Goal: Find specific page/section: Find specific page/section

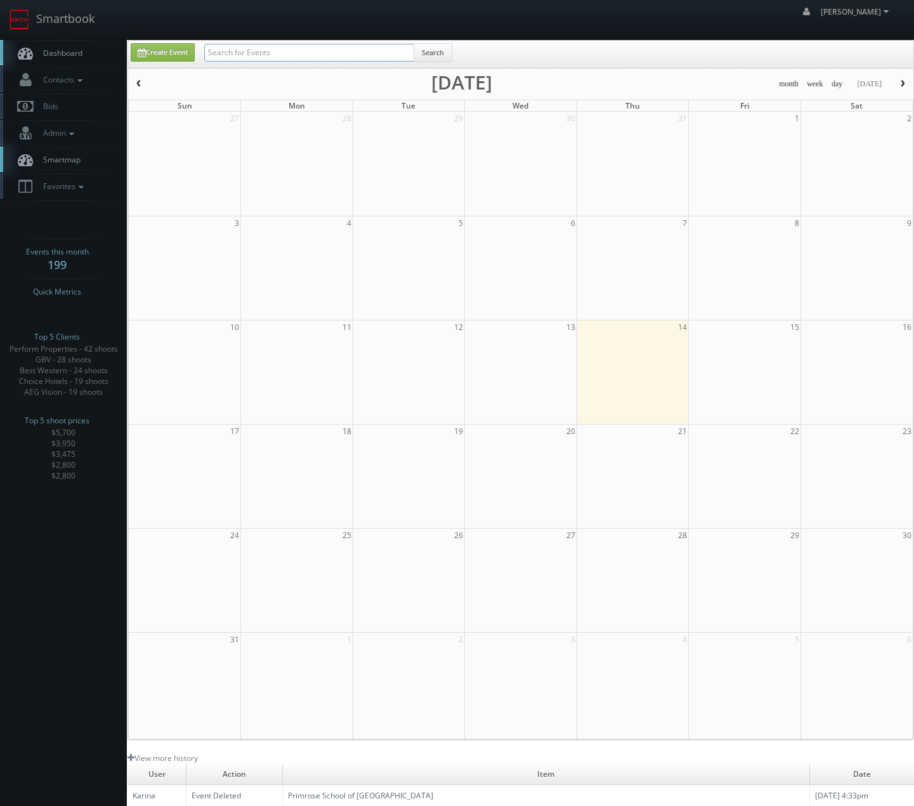
click at [247, 48] on input "text" at bounding box center [309, 53] width 210 height 18
type input "perform"
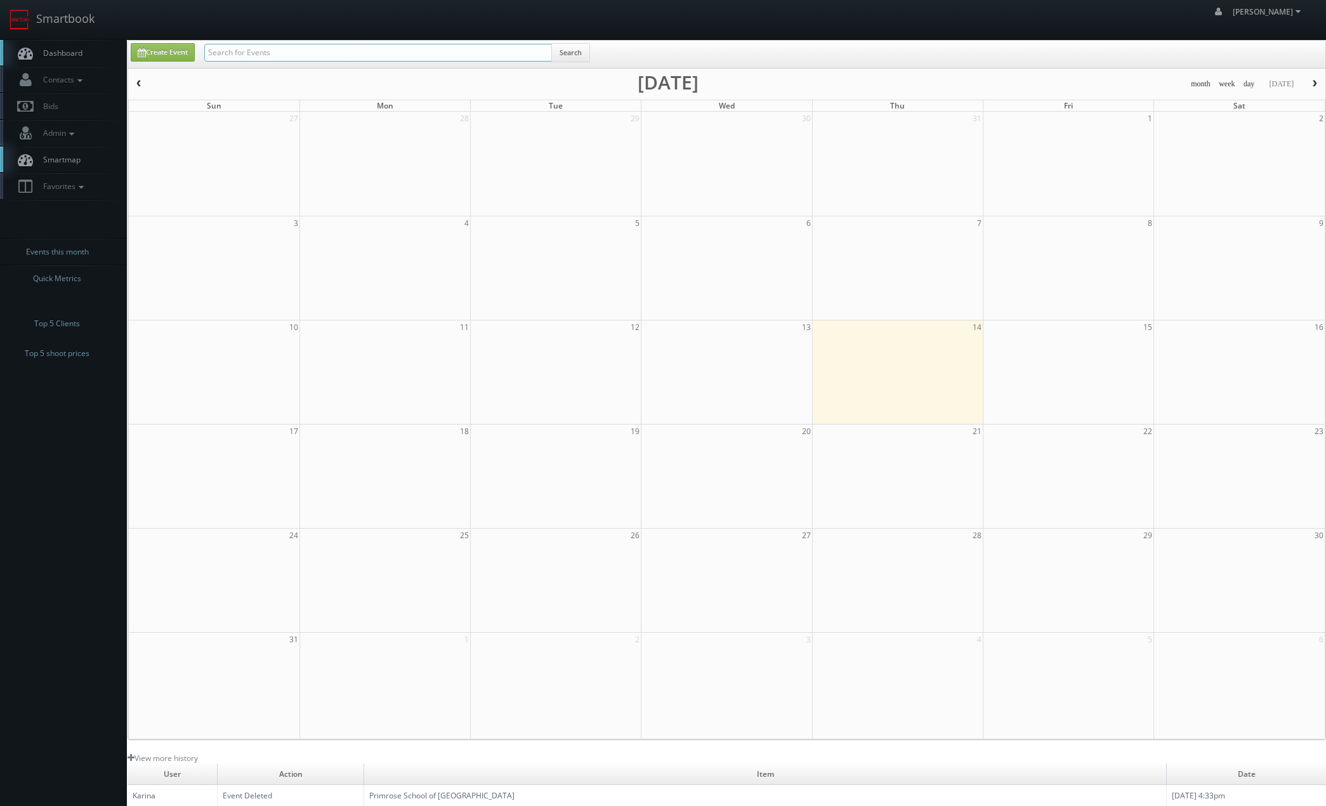
click at [357, 50] on input "text" at bounding box center [378, 53] width 348 height 18
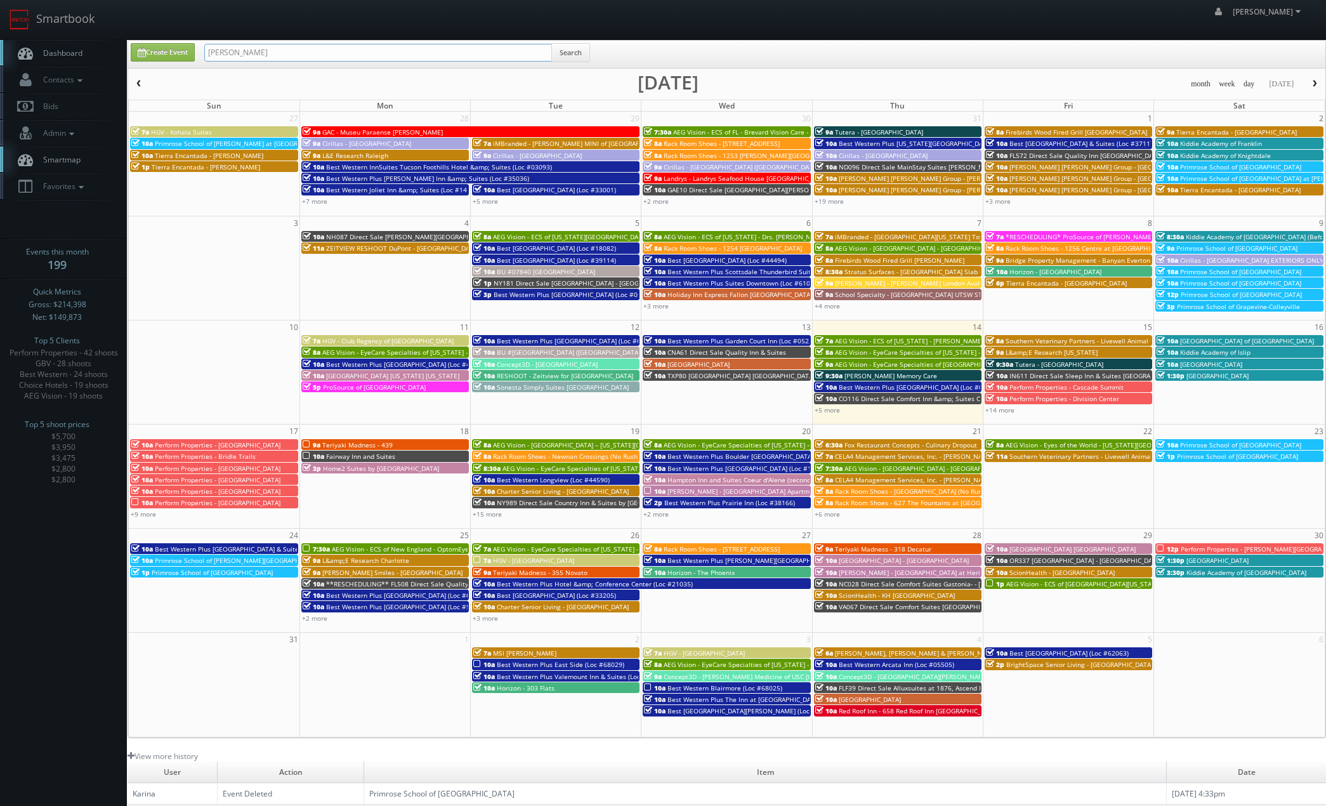
type input "fara faz"
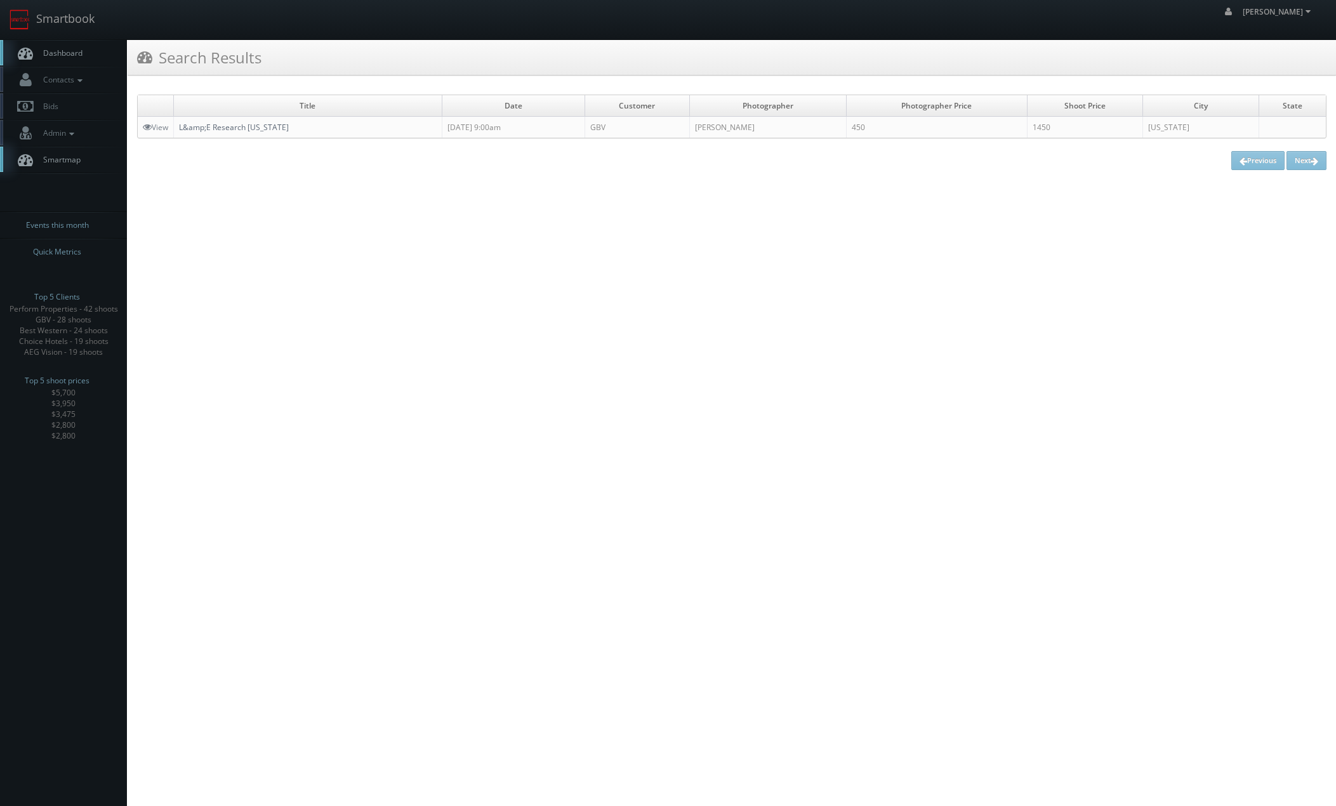
click at [245, 129] on link "L&amp;E Research New York" at bounding box center [234, 127] width 110 height 11
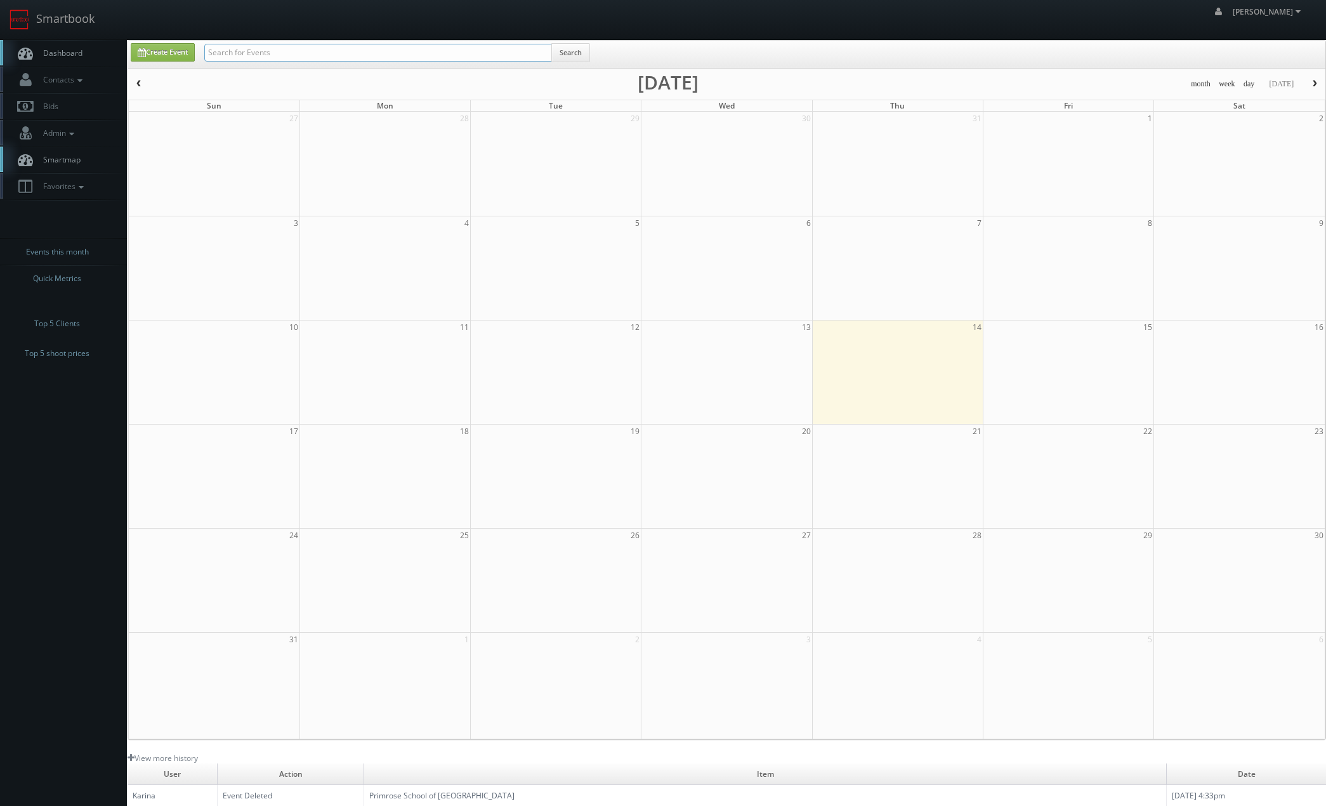
click at [318, 56] on input "text" at bounding box center [378, 53] width 348 height 18
type input "cna59"
click at [390, 60] on input "text" at bounding box center [378, 53] width 348 height 18
type input "motel 6"
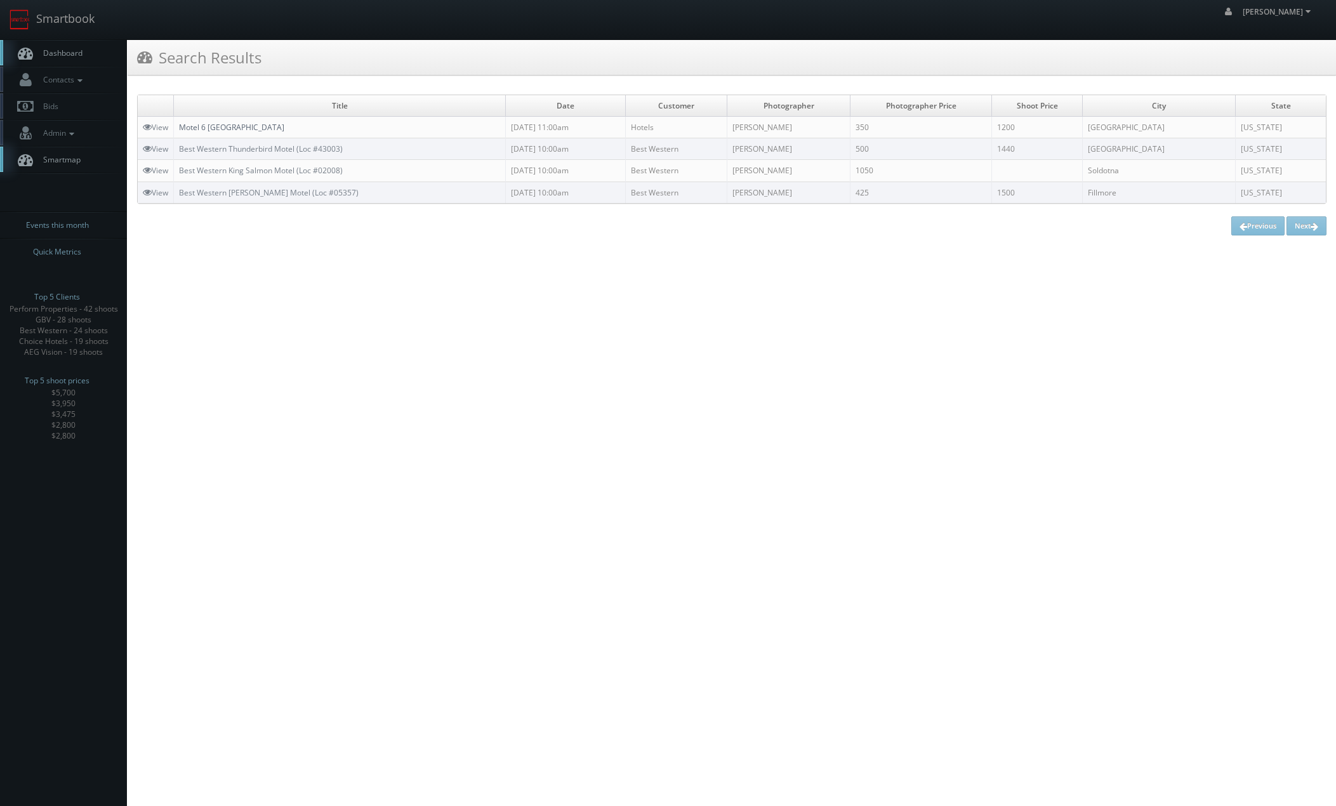
click at [187, 129] on link "Motel 6 [GEOGRAPHIC_DATA]" at bounding box center [231, 127] width 105 height 11
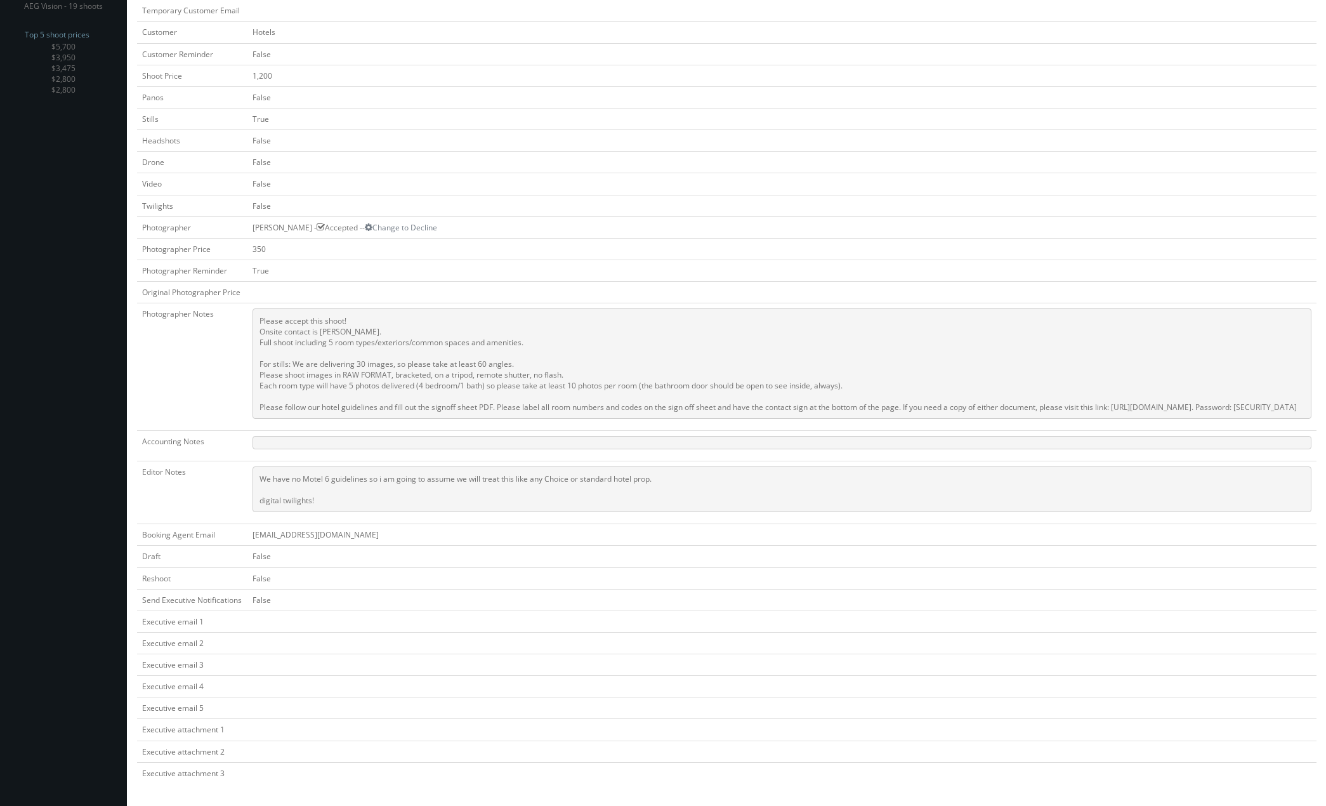
scroll to position [406, 0]
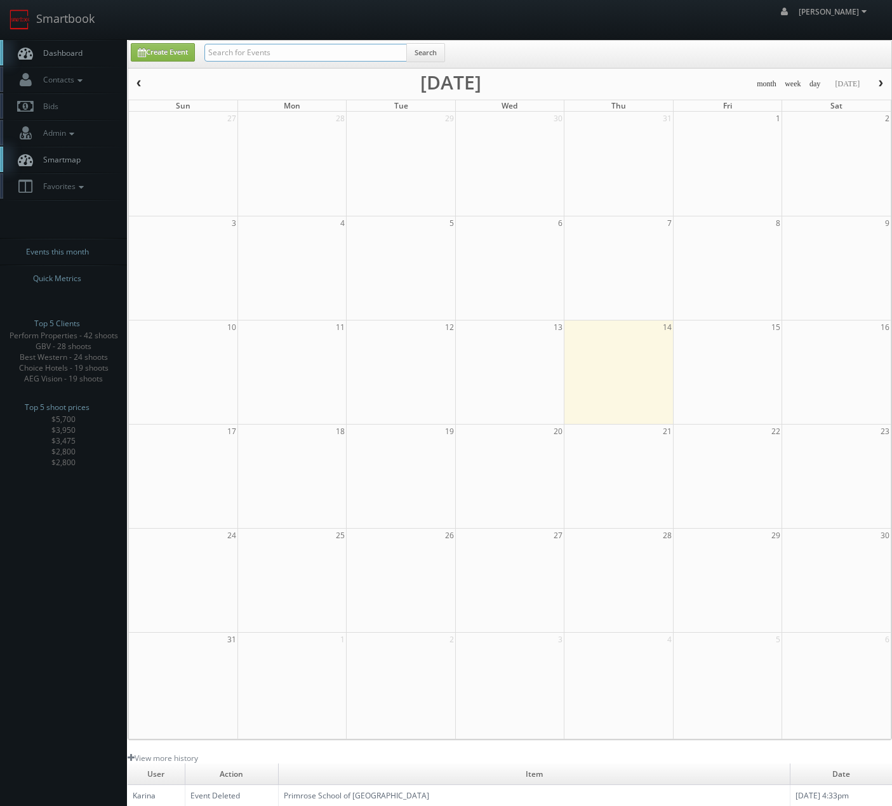
click at [341, 53] on input "text" at bounding box center [305, 53] width 202 height 18
type input "jeffrey wilson"
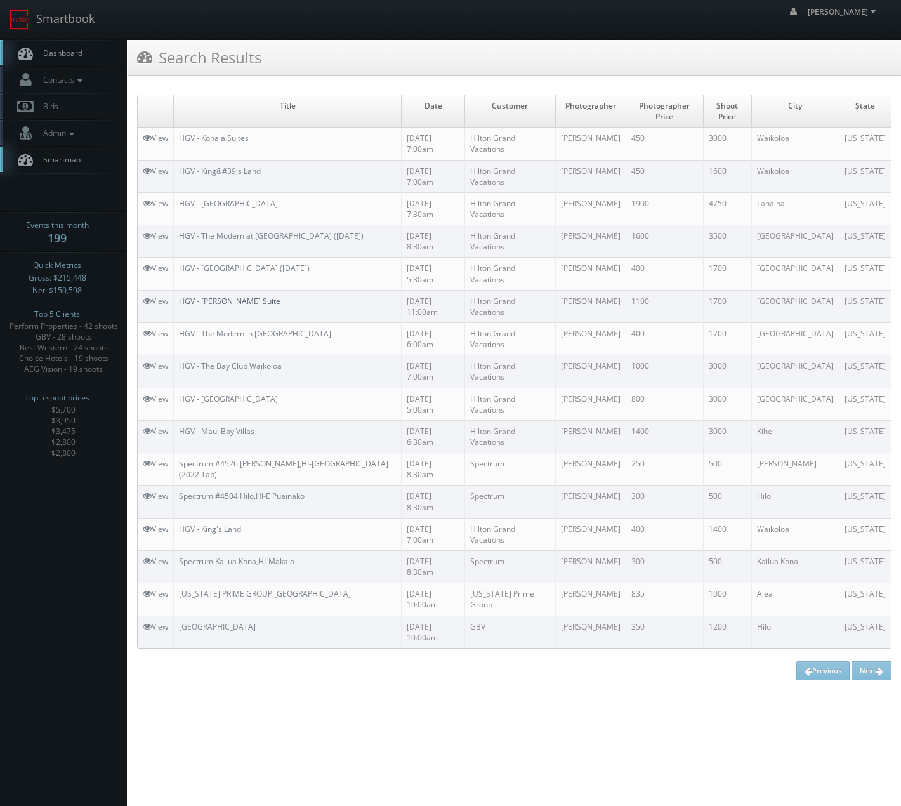
click at [216, 296] on link "HGV - Kalia Suite" at bounding box center [230, 301] width 102 height 11
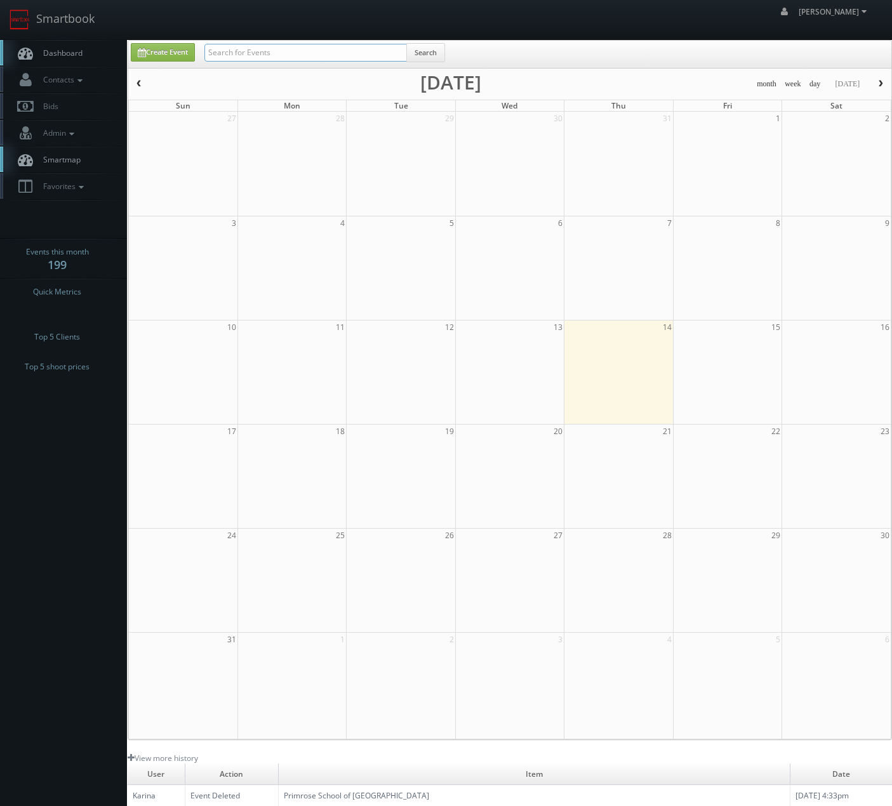
click at [293, 51] on input "text" at bounding box center [305, 53] width 202 height 18
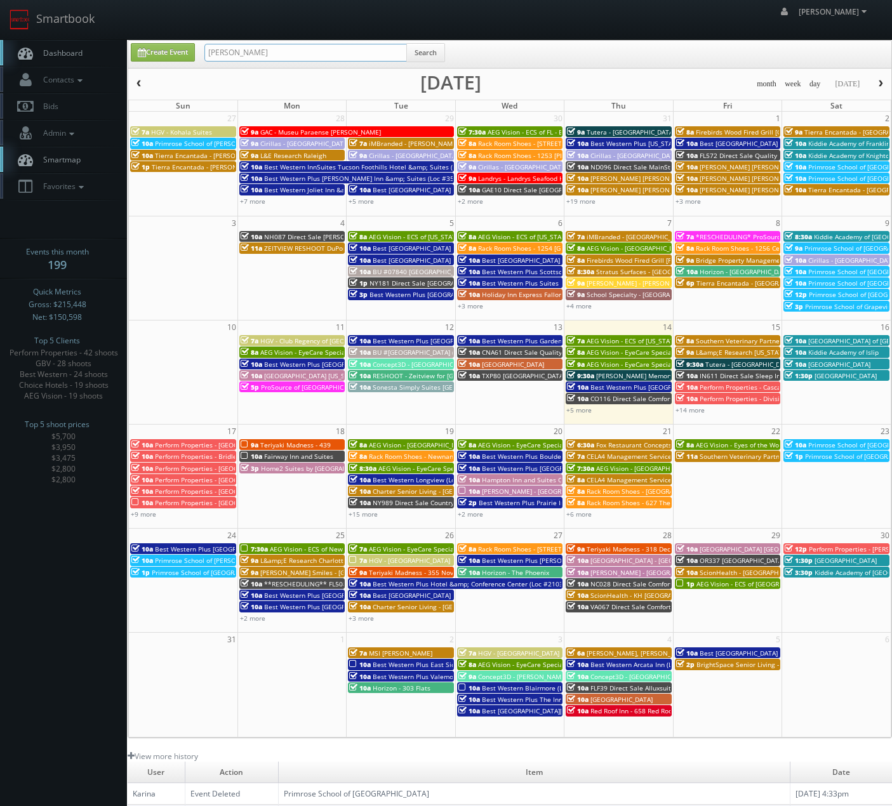
type input "jeffrey wilson"
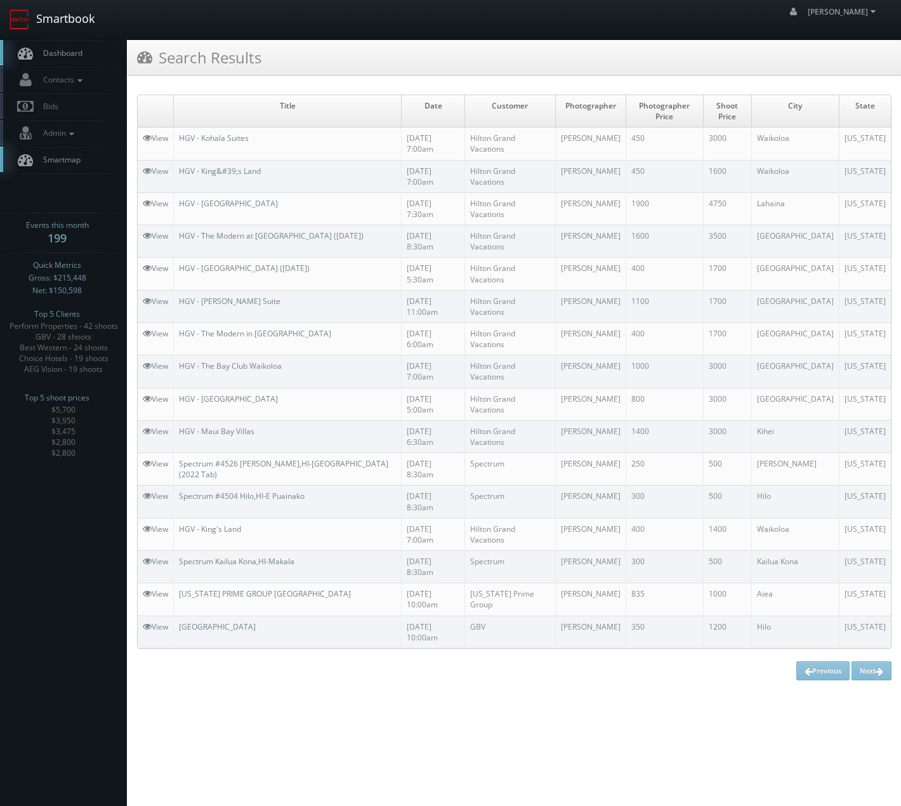
click at [87, 14] on link "Smartbook" at bounding box center [52, 19] width 104 height 39
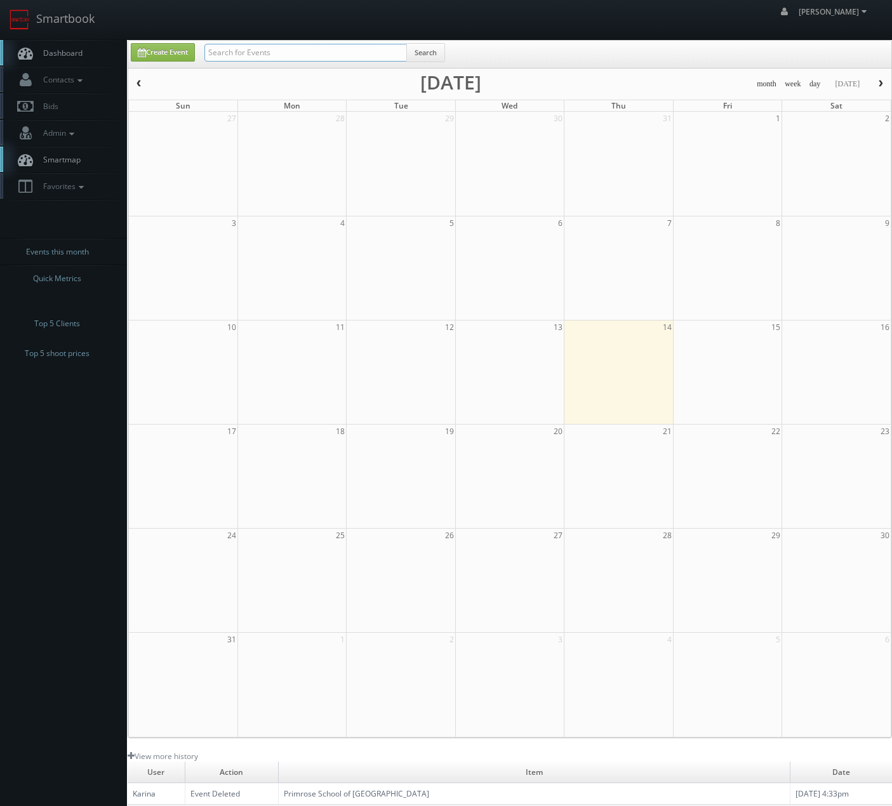
click at [313, 58] on input "text" at bounding box center [305, 53] width 202 height 18
type input "ka haku"
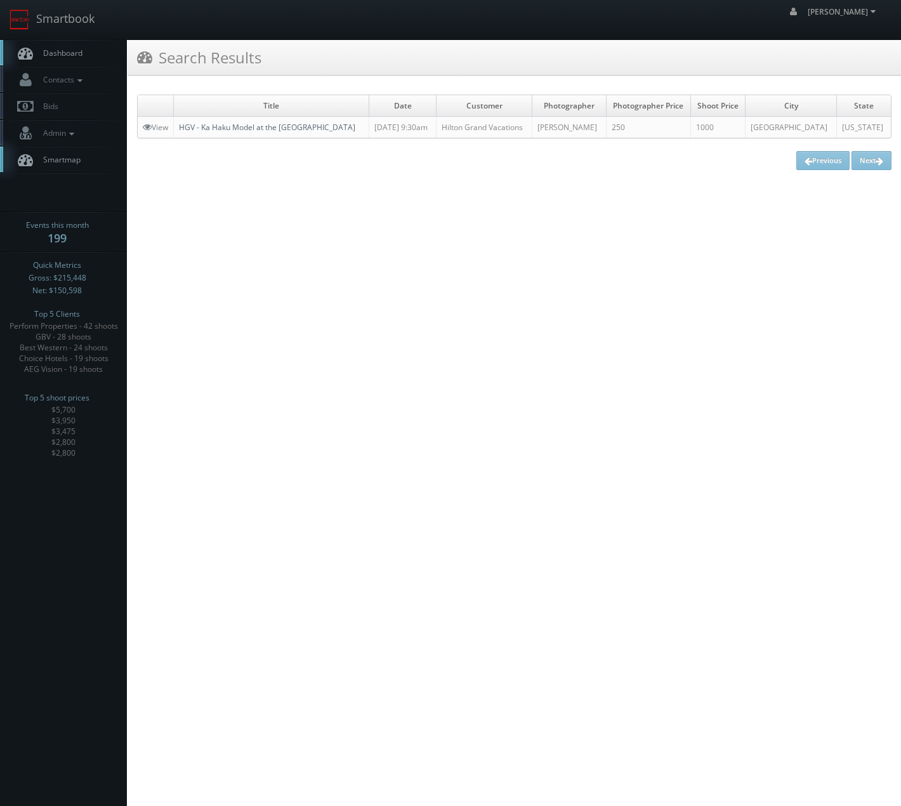
click at [314, 129] on link "HGV - Ka Haku Model at the [GEOGRAPHIC_DATA]" at bounding box center [267, 127] width 176 height 11
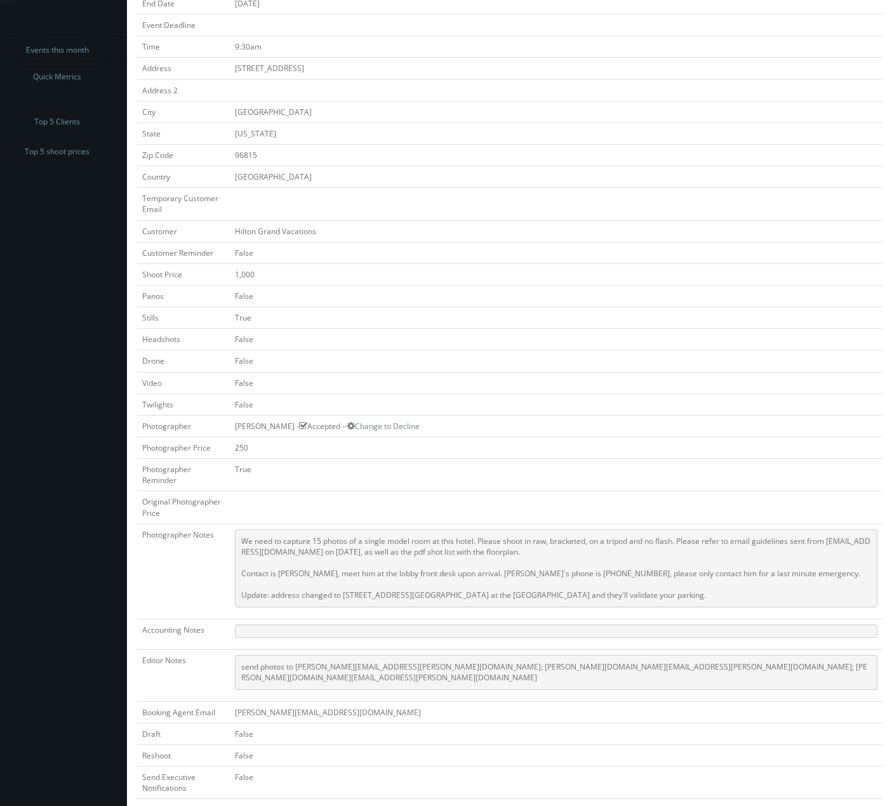
scroll to position [352, 0]
